Goal: Transaction & Acquisition: Purchase product/service

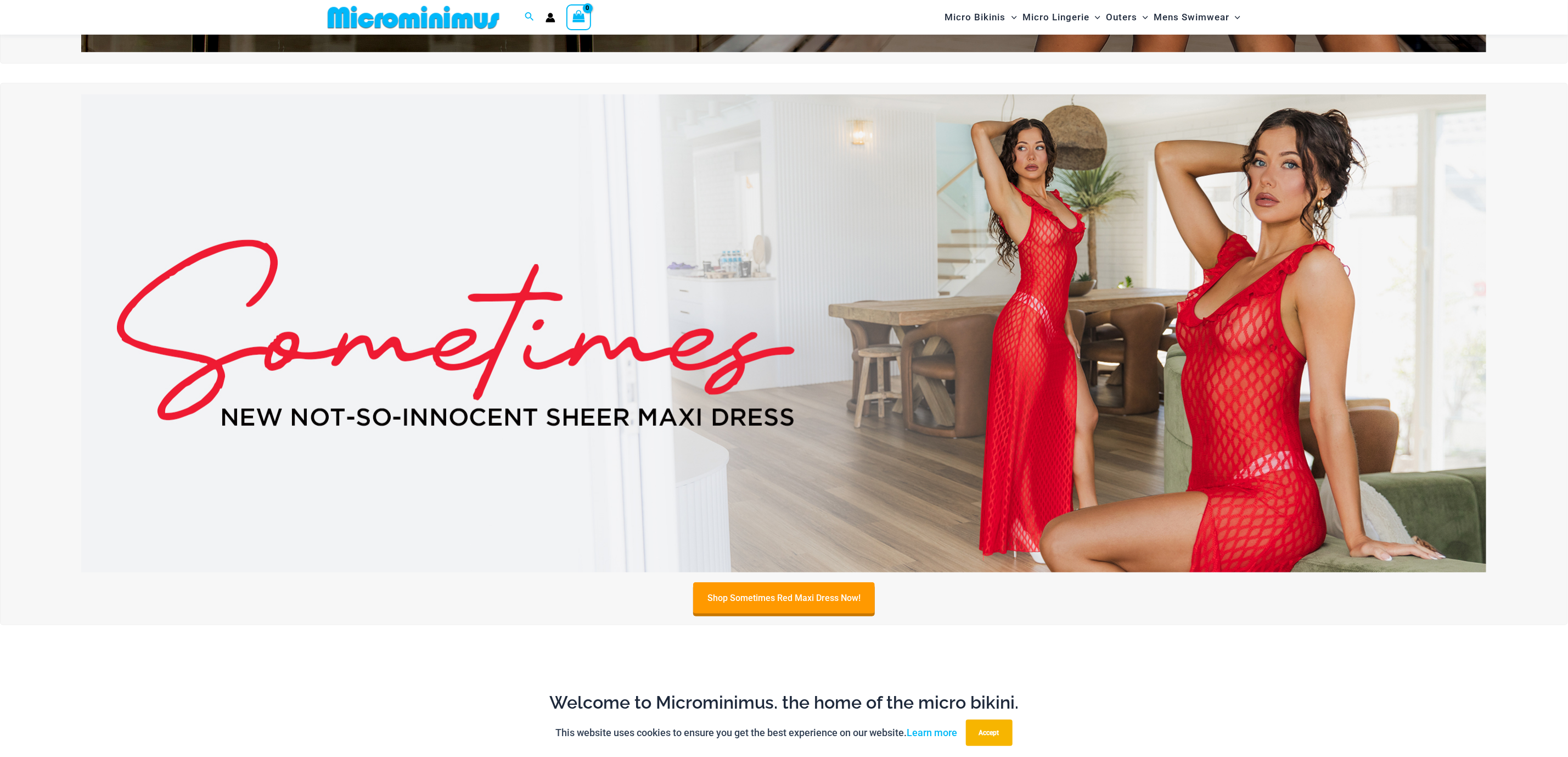
scroll to position [484, 0]
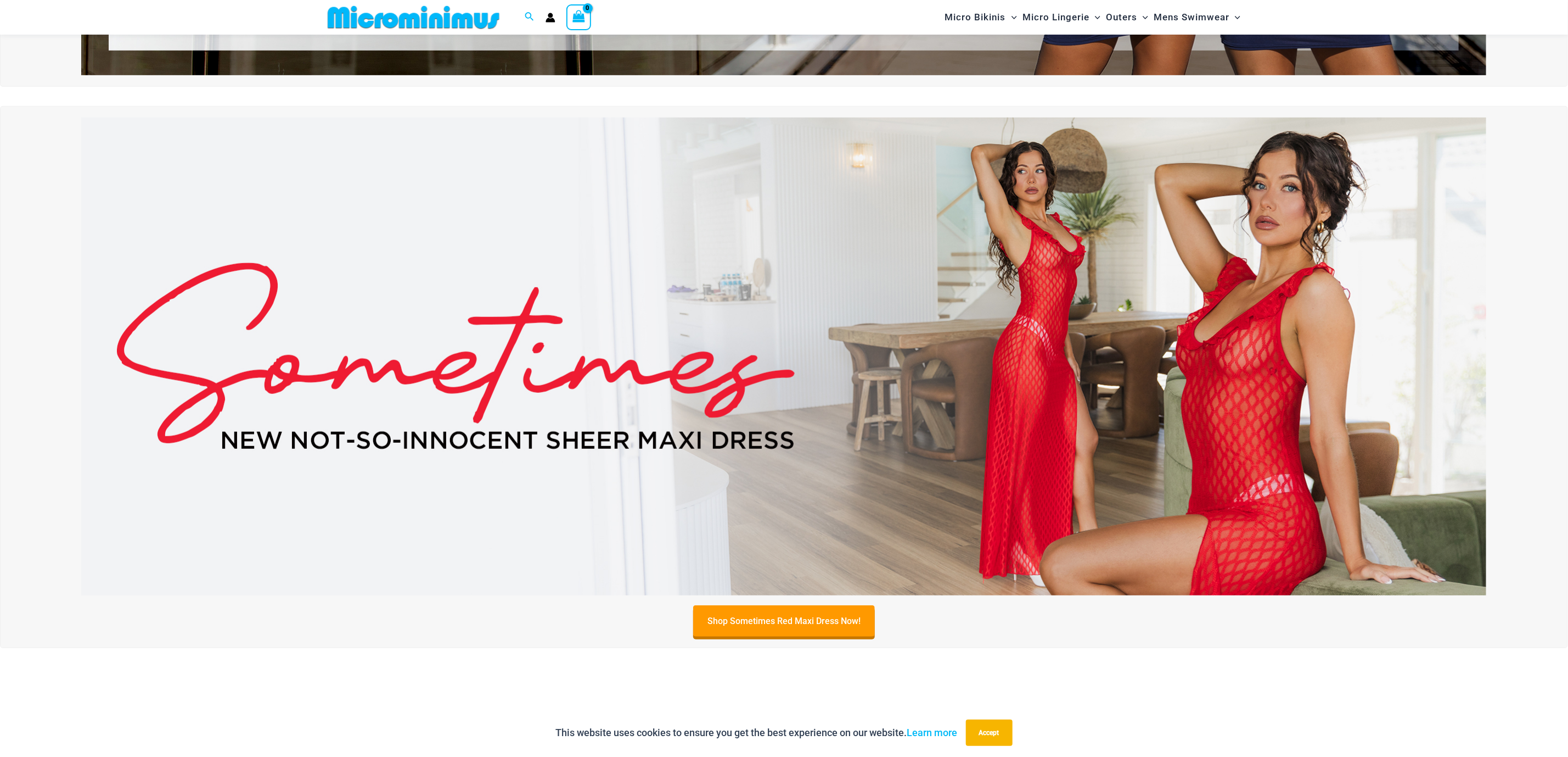
click at [1164, 411] on img at bounding box center [784, 356] width 1406 height 478
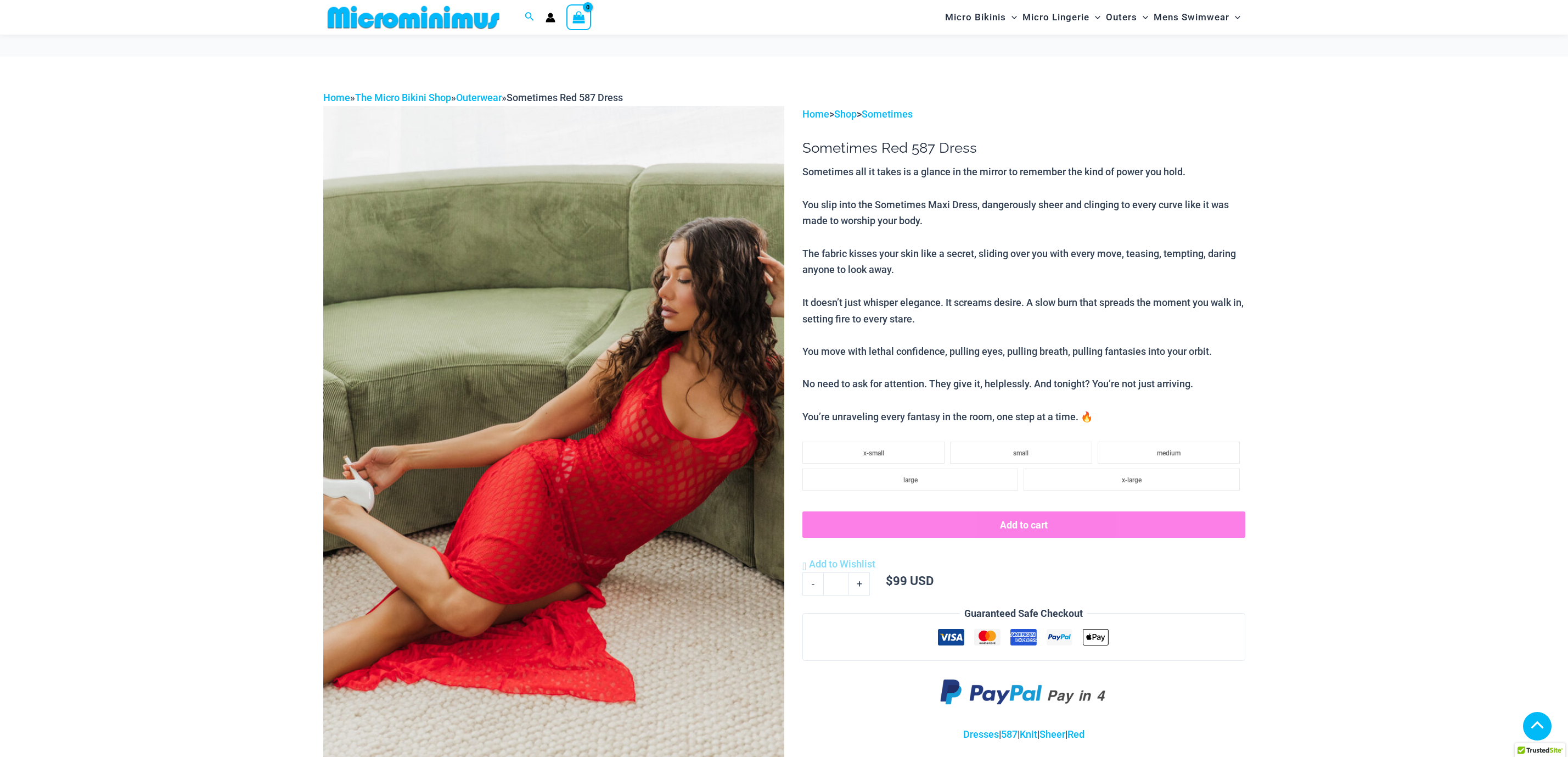
scroll to position [328, 0]
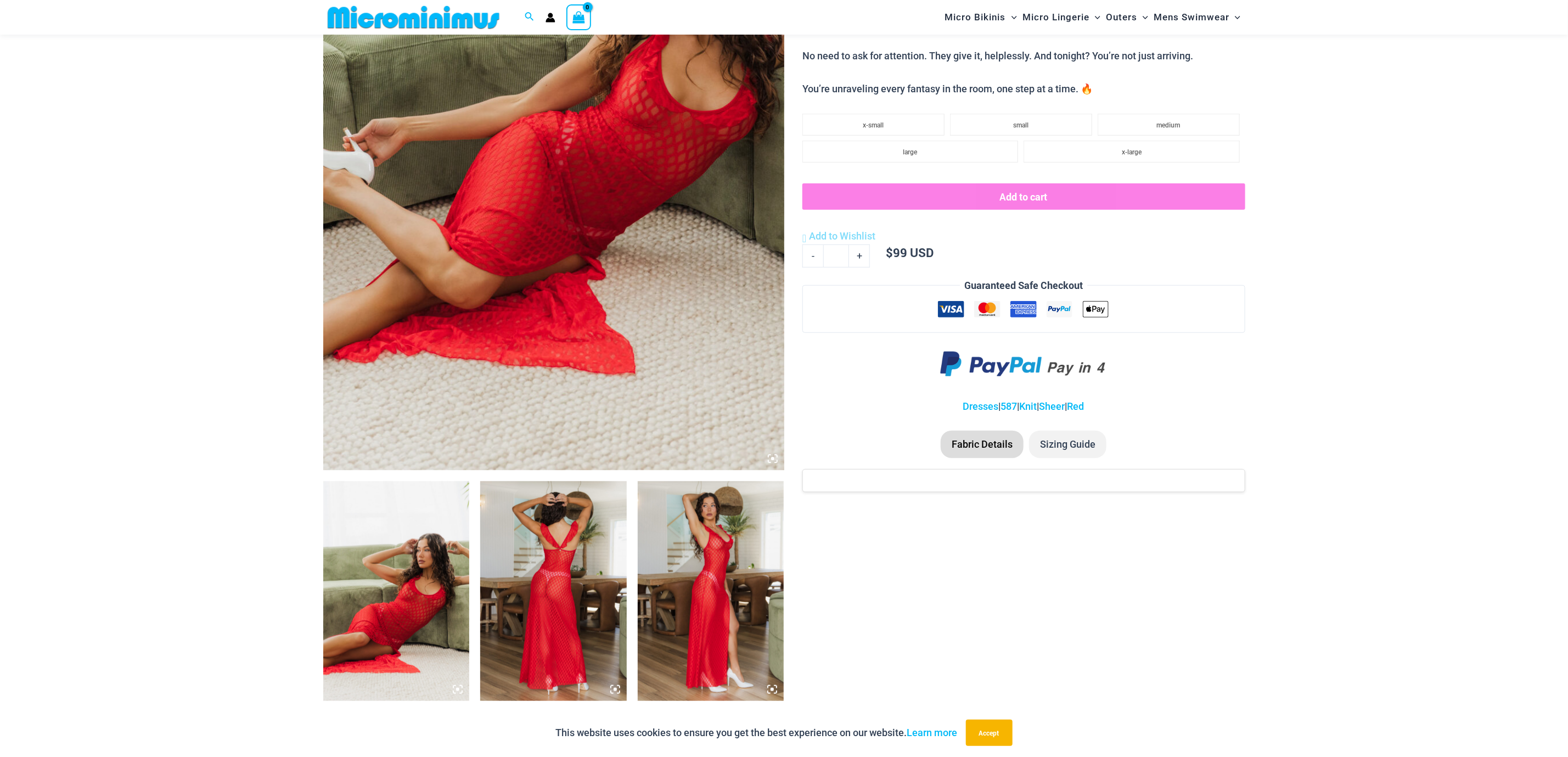
click at [608, 594] on img at bounding box center [553, 590] width 146 height 220
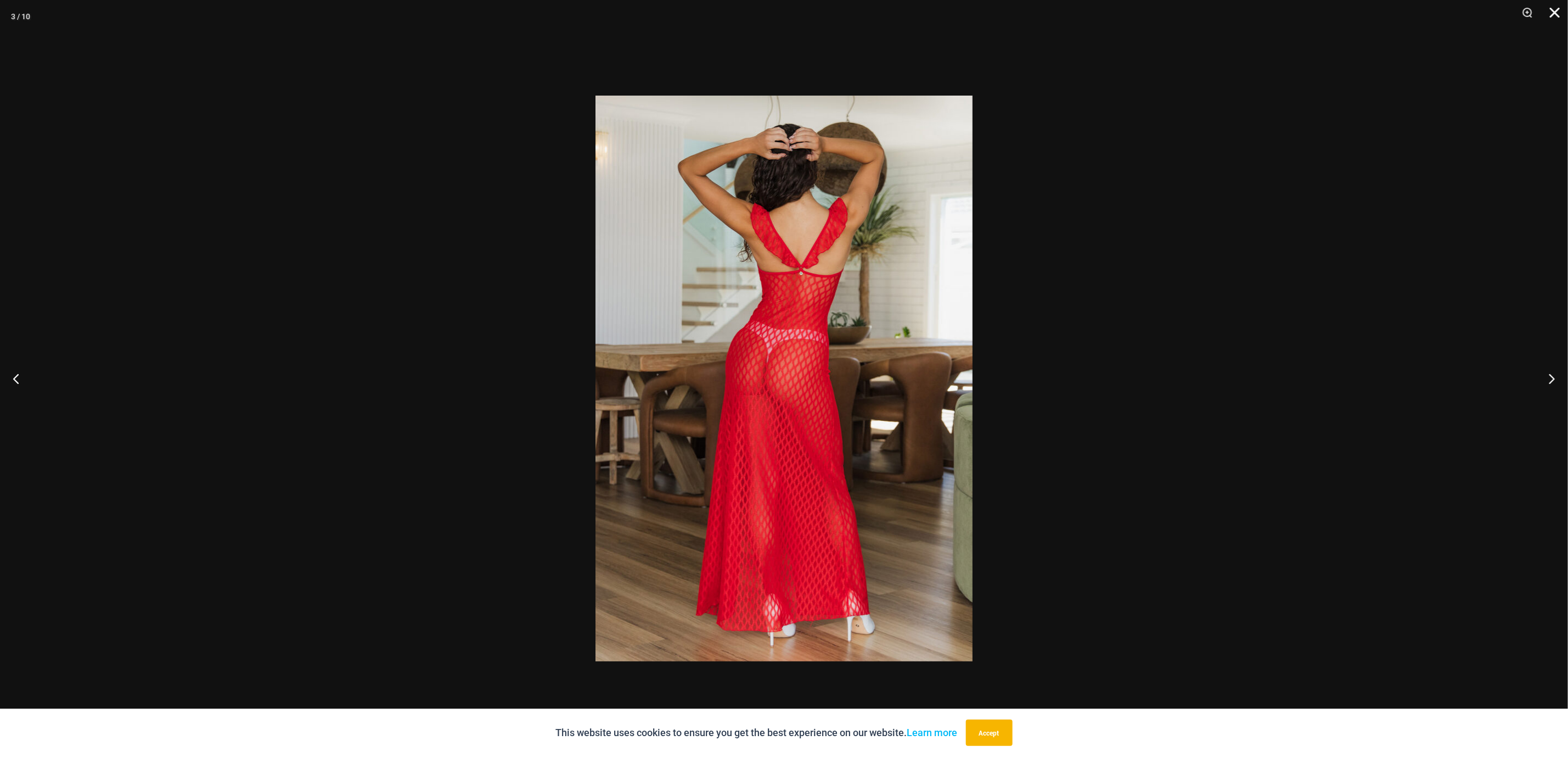
click at [1553, 15] on button "Close" at bounding box center [1551, 16] width 27 height 33
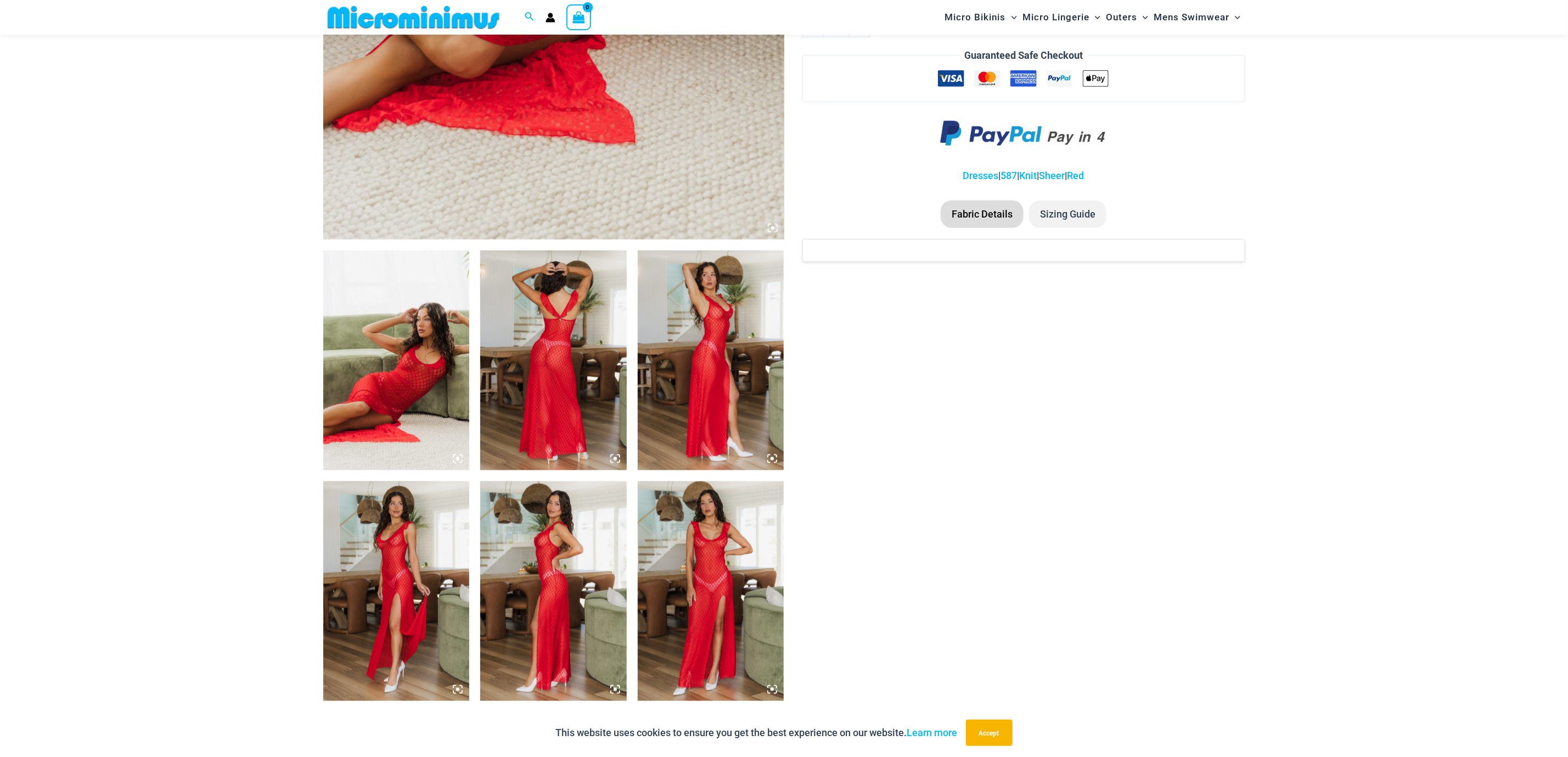
scroll to position [570, 0]
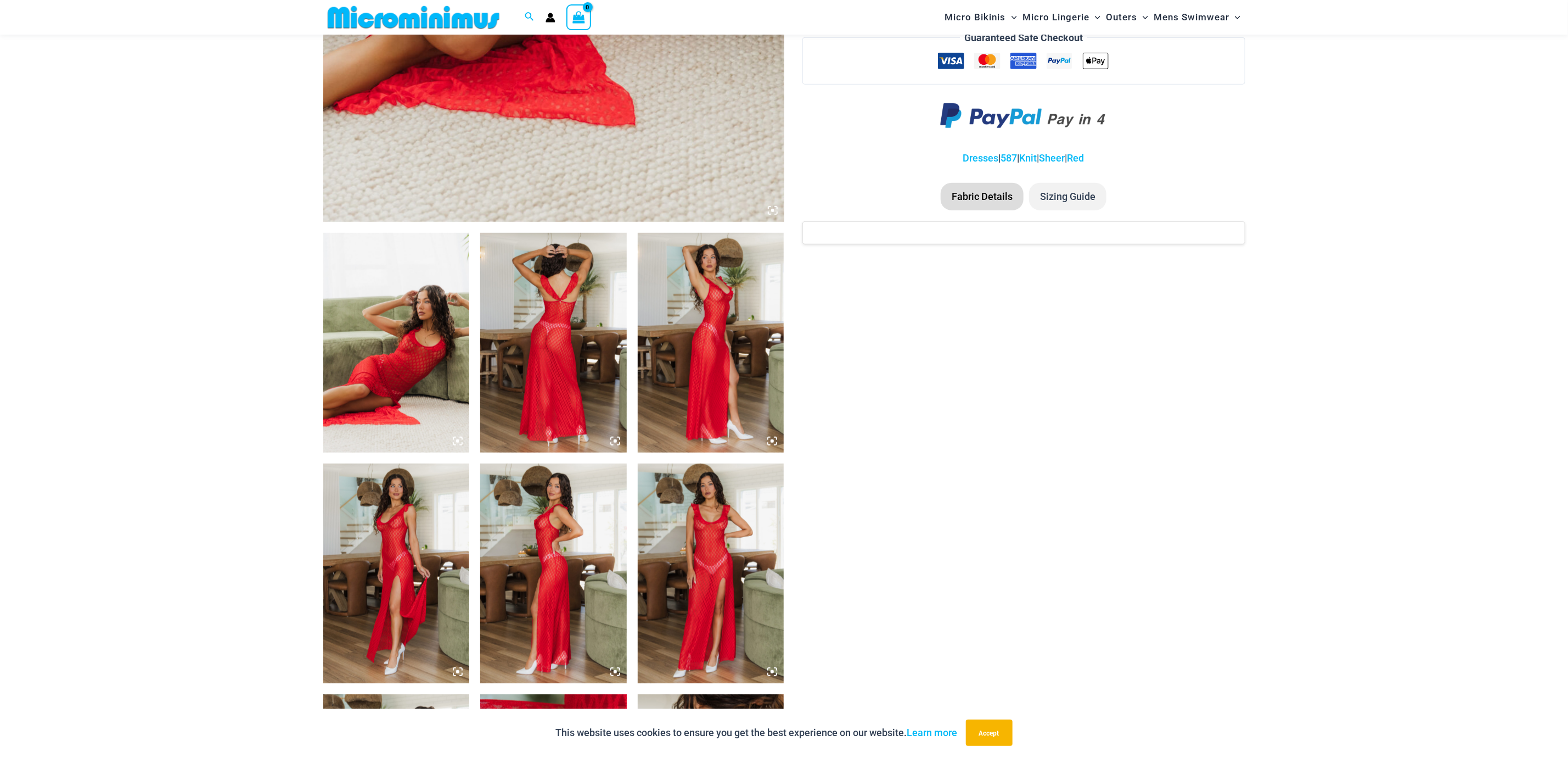
click at [384, 544] on img at bounding box center [396, 573] width 146 height 220
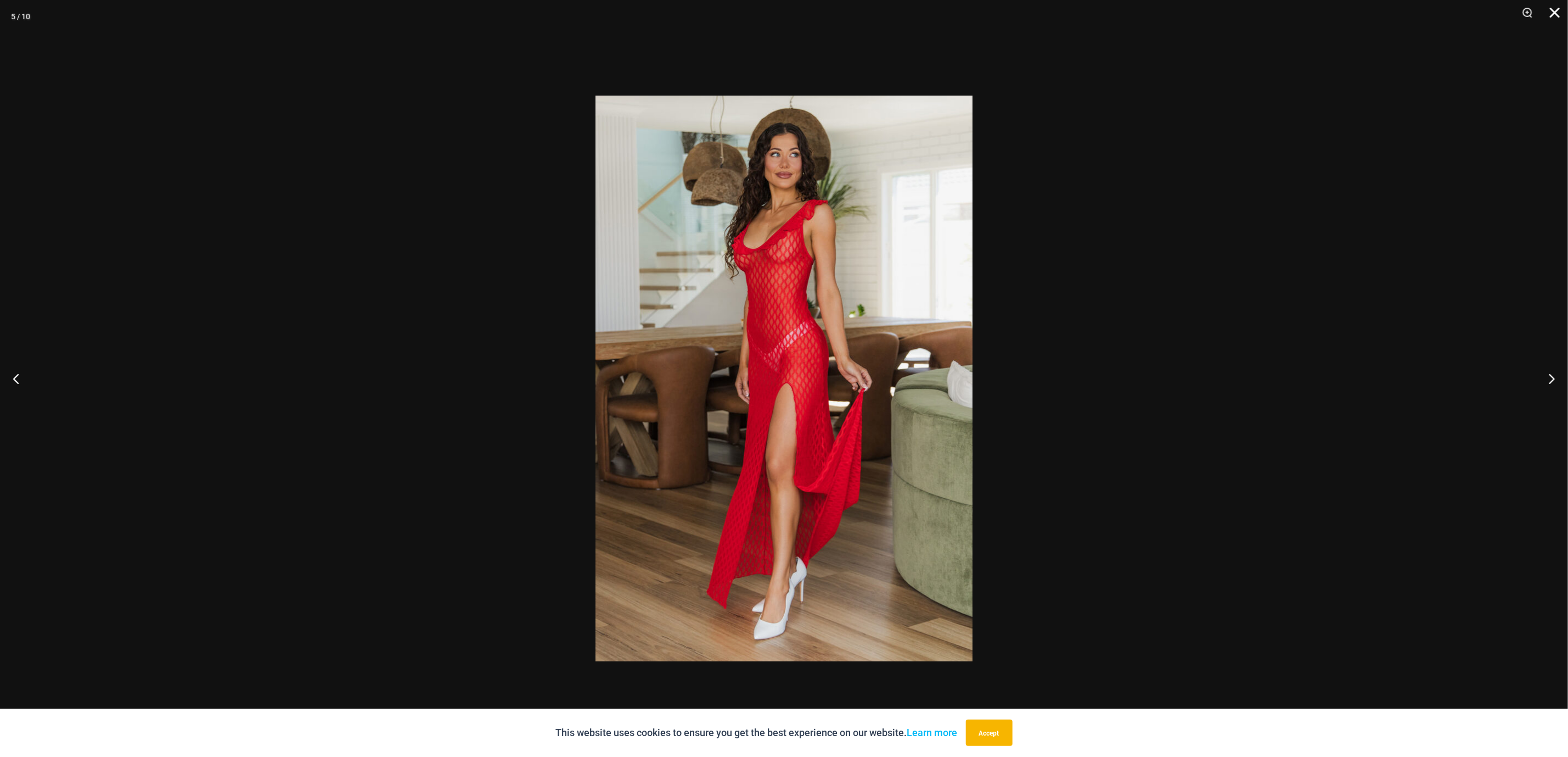
click at [1550, 11] on button "Close" at bounding box center [1551, 16] width 27 height 33
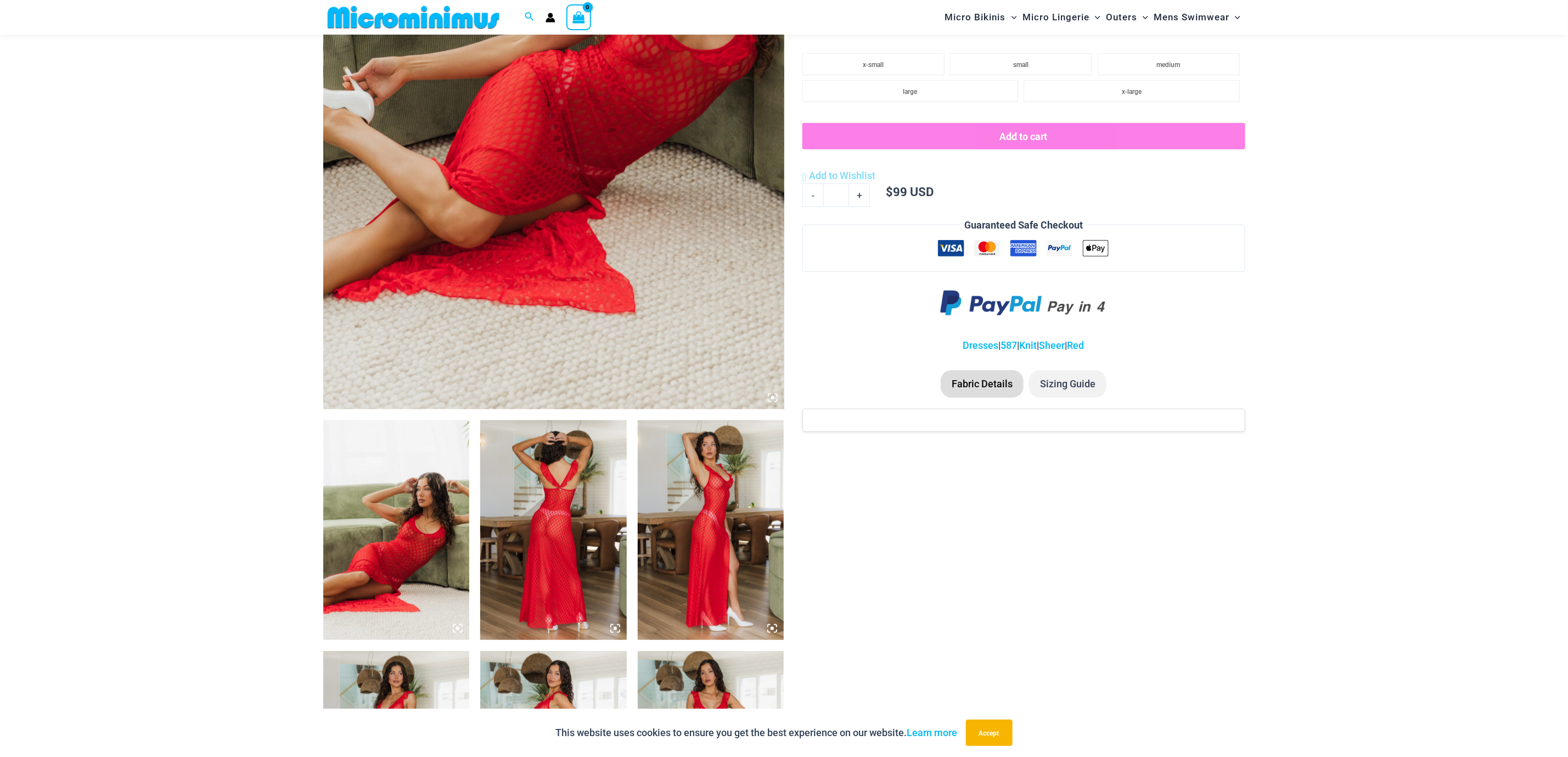
scroll to position [0, 0]
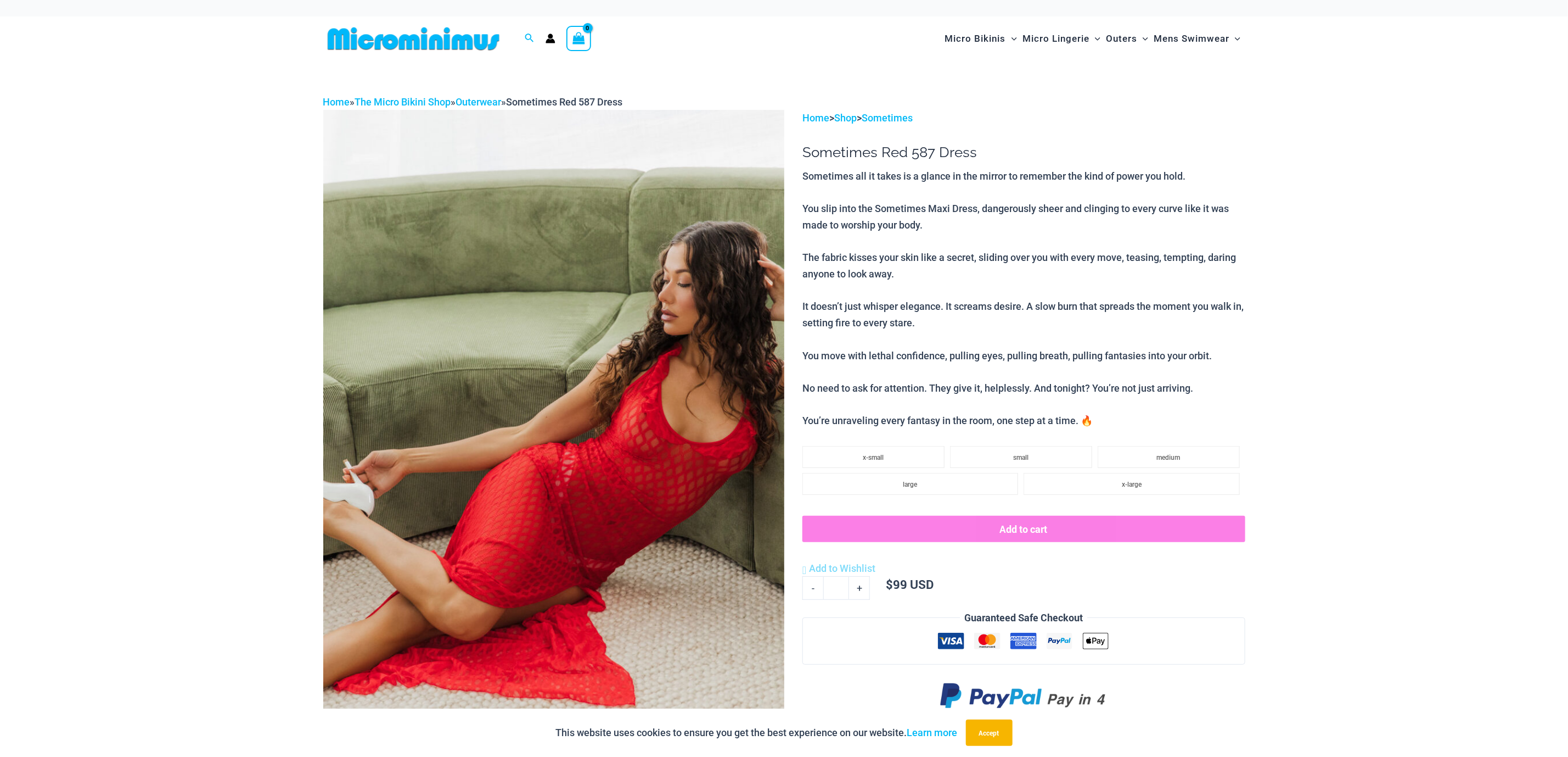
drag, startPoint x: 1352, startPoint y: 542, endPoint x: 1290, endPoint y: 175, distance: 372.2
